Goal: Submit feedback/report problem

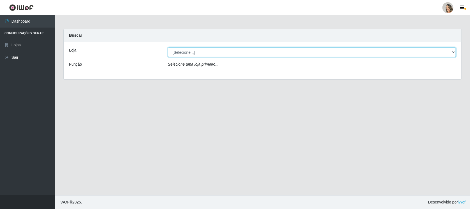
drag, startPoint x: 198, startPoint y: 50, endPoint x: 198, endPoint y: 57, distance: 6.9
click at [198, 50] on select "[Selecione...] Nordestão - [GEOGRAPHIC_DATA]" at bounding box center [312, 52] width 288 height 10
select select "382"
click at [168, 47] on select "[Selecione...] Nordestão - [GEOGRAPHIC_DATA]" at bounding box center [312, 52] width 288 height 10
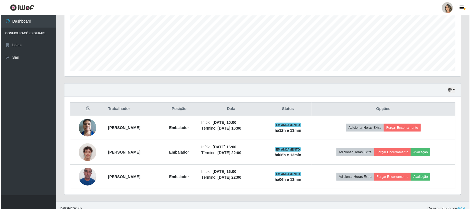
scroll to position [133, 0]
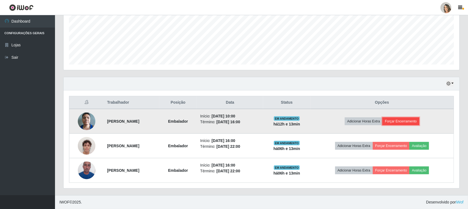
click at [409, 121] on button "Forçar Encerramento" at bounding box center [401, 121] width 37 height 8
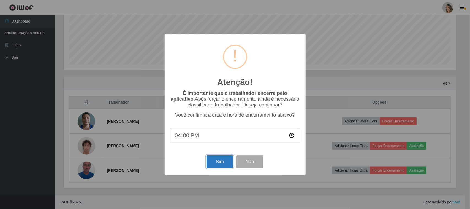
click at [211, 162] on button "Sim" at bounding box center [219, 161] width 27 height 13
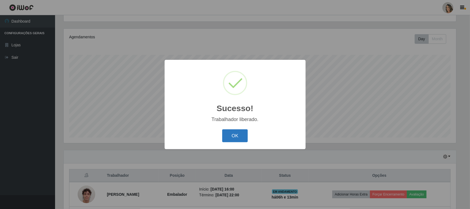
click at [236, 139] on button "OK" at bounding box center [235, 135] width 26 height 13
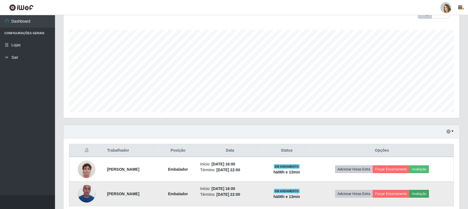
scroll to position [108, 0]
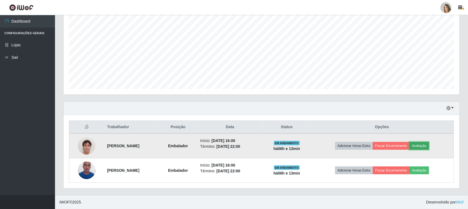
click at [429, 146] on button "Avaliação" at bounding box center [420, 146] width 20 height 8
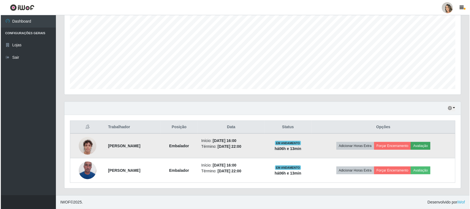
scroll to position [114, 392]
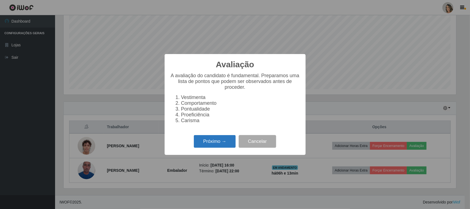
click at [230, 146] on button "Próximo →" at bounding box center [215, 141] width 42 height 13
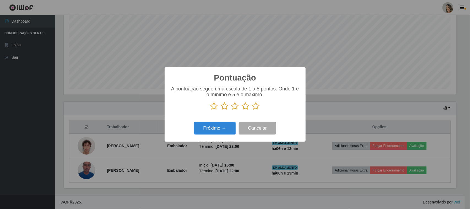
scroll to position [275009, 274731]
drag, startPoint x: 256, startPoint y: 107, endPoint x: 241, endPoint y: 121, distance: 20.6
click at [254, 108] on icon at bounding box center [256, 106] width 8 height 8
click at [252, 110] on input "radio" at bounding box center [252, 110] width 0 height 0
click at [230, 128] on button "Próximo →" at bounding box center [215, 128] width 42 height 13
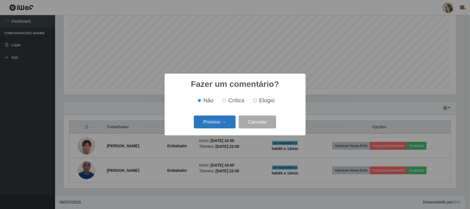
click at [230, 127] on button "Próximo →" at bounding box center [215, 121] width 42 height 13
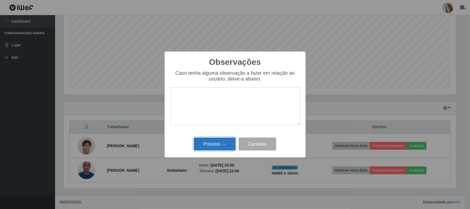
click at [233, 147] on button "Próximo →" at bounding box center [215, 143] width 42 height 13
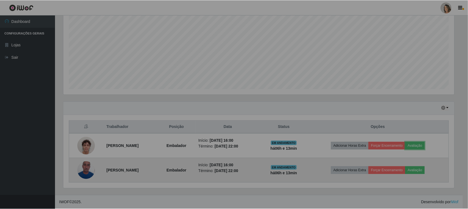
scroll to position [114, 396]
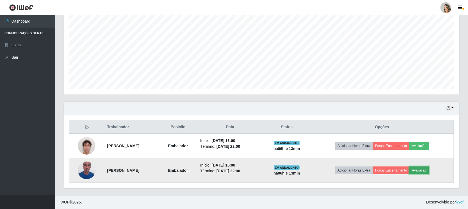
click at [427, 170] on button "Avaliação" at bounding box center [420, 170] width 20 height 8
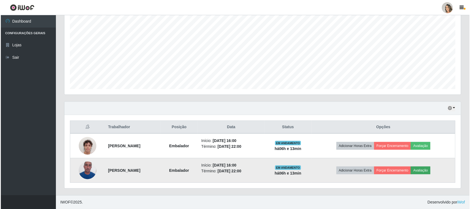
scroll to position [114, 392]
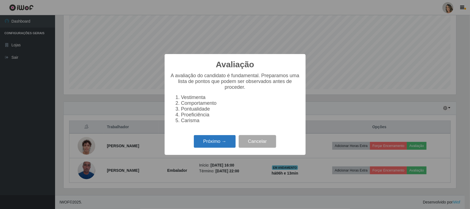
click at [206, 147] on button "Próximo →" at bounding box center [215, 141] width 42 height 13
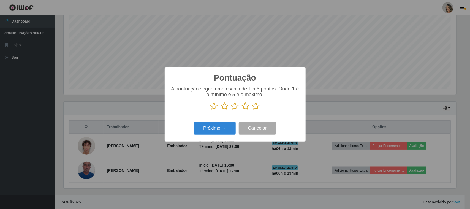
drag, startPoint x: 258, startPoint y: 107, endPoint x: 251, endPoint y: 110, distance: 8.0
click at [256, 108] on icon at bounding box center [256, 106] width 8 height 8
click at [252, 110] on input "radio" at bounding box center [252, 110] width 0 height 0
click at [220, 127] on button "Próximo →" at bounding box center [215, 128] width 42 height 13
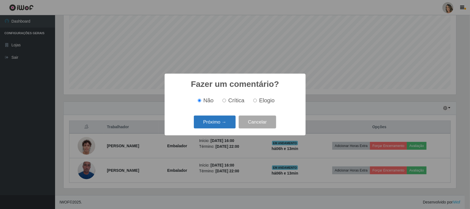
click at [222, 125] on button "Próximo →" at bounding box center [215, 121] width 42 height 13
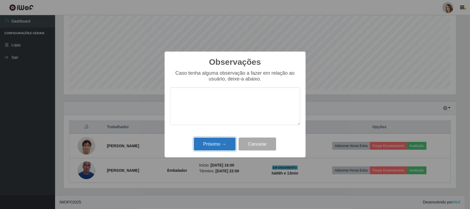
click at [223, 143] on button "Próximo →" at bounding box center [215, 143] width 42 height 13
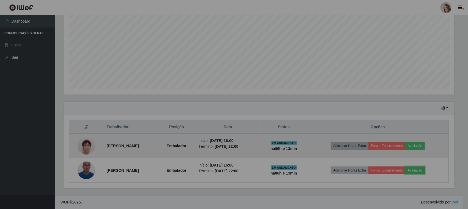
scroll to position [114, 396]
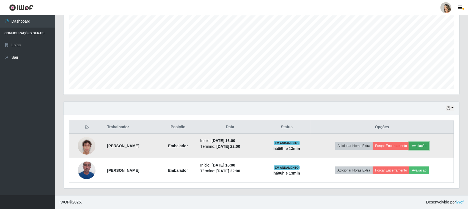
click at [429, 147] on button "Avaliação" at bounding box center [420, 146] width 20 height 8
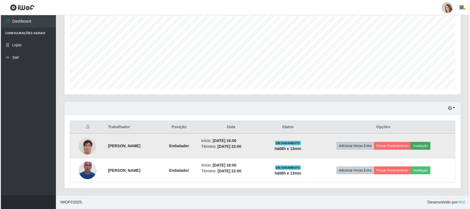
scroll to position [114, 392]
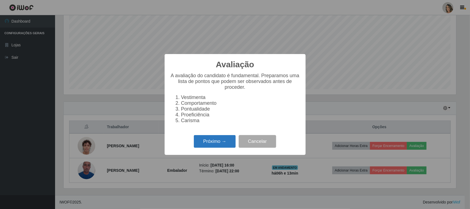
click at [222, 145] on button "Próximo →" at bounding box center [215, 141] width 42 height 13
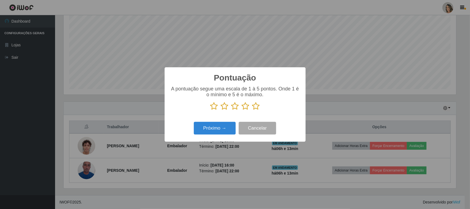
drag, startPoint x: 256, startPoint y: 109, endPoint x: 236, endPoint y: 126, distance: 26.5
click at [255, 109] on icon at bounding box center [256, 106] width 8 height 8
click at [252, 110] on input "radio" at bounding box center [252, 110] width 0 height 0
click at [229, 130] on button "Próximo →" at bounding box center [215, 128] width 42 height 13
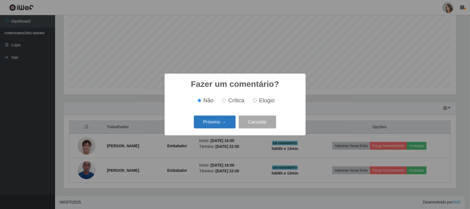
click at [226, 121] on button "Próximo →" at bounding box center [215, 121] width 42 height 13
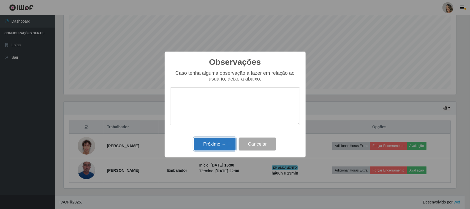
click at [225, 146] on button "Próximo →" at bounding box center [215, 143] width 42 height 13
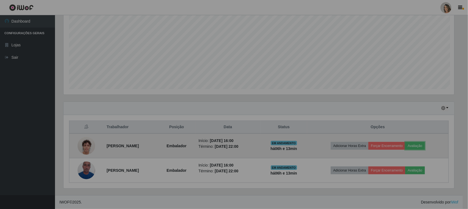
scroll to position [0, 0]
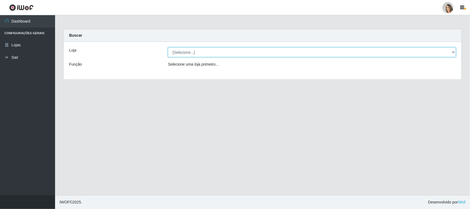
drag, startPoint x: 191, startPoint y: 49, endPoint x: 191, endPoint y: 56, distance: 6.9
click at [191, 49] on select "[Selecione...] Nordestão - [GEOGRAPHIC_DATA]" at bounding box center [312, 52] width 288 height 10
select select "382"
click at [168, 47] on select "[Selecione...] Nordestão - [GEOGRAPHIC_DATA]" at bounding box center [312, 52] width 288 height 10
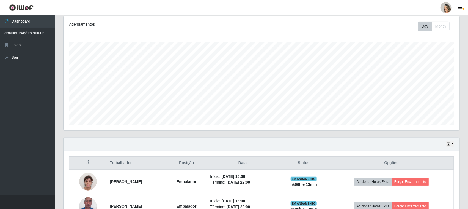
scroll to position [108, 0]
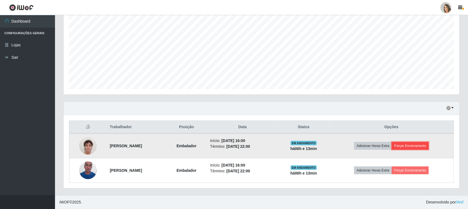
click at [412, 148] on button "Forçar Encerramento" at bounding box center [410, 146] width 37 height 8
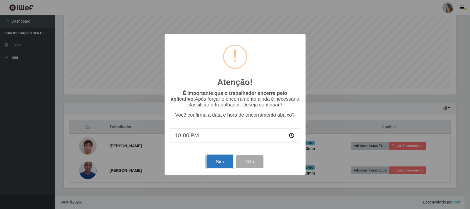
click at [207, 167] on button "Sim" at bounding box center [219, 161] width 27 height 13
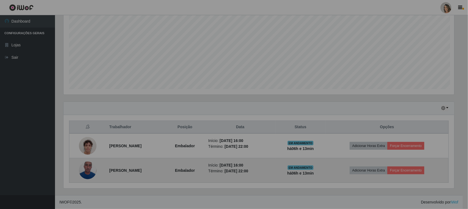
scroll to position [114, 396]
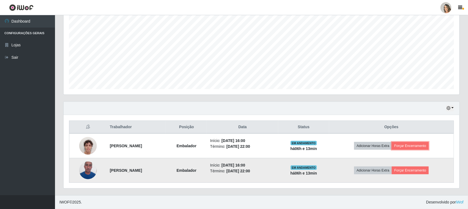
click at [207, 166] on td "Embalador" at bounding box center [186, 170] width 41 height 24
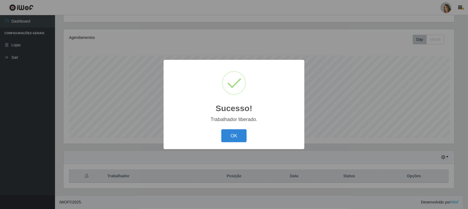
scroll to position [114, 392]
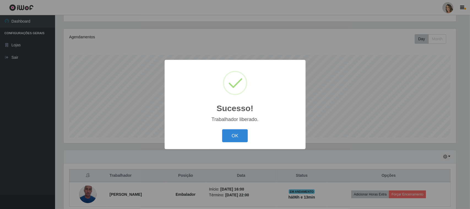
drag, startPoint x: 228, startPoint y: 136, endPoint x: 255, endPoint y: 136, distance: 27.5
click at [239, 136] on button "OK" at bounding box center [235, 135] width 26 height 13
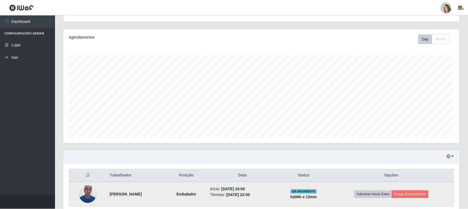
scroll to position [114, 396]
click at [409, 194] on button "Forçar Encerramento" at bounding box center [410, 194] width 37 height 8
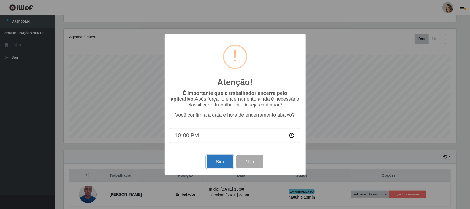
click at [217, 163] on button "Sim" at bounding box center [219, 161] width 27 height 13
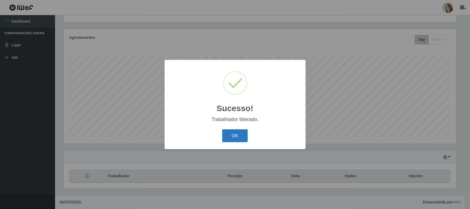
drag, startPoint x: 233, startPoint y: 137, endPoint x: 237, endPoint y: 135, distance: 4.0
click at [234, 136] on button "OK" at bounding box center [235, 135] width 26 height 13
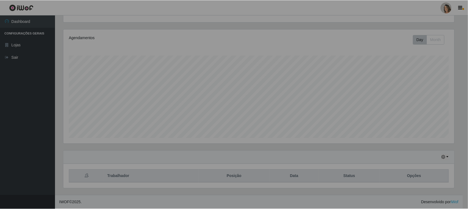
scroll to position [114, 396]
